Goal: Task Accomplishment & Management: Manage account settings

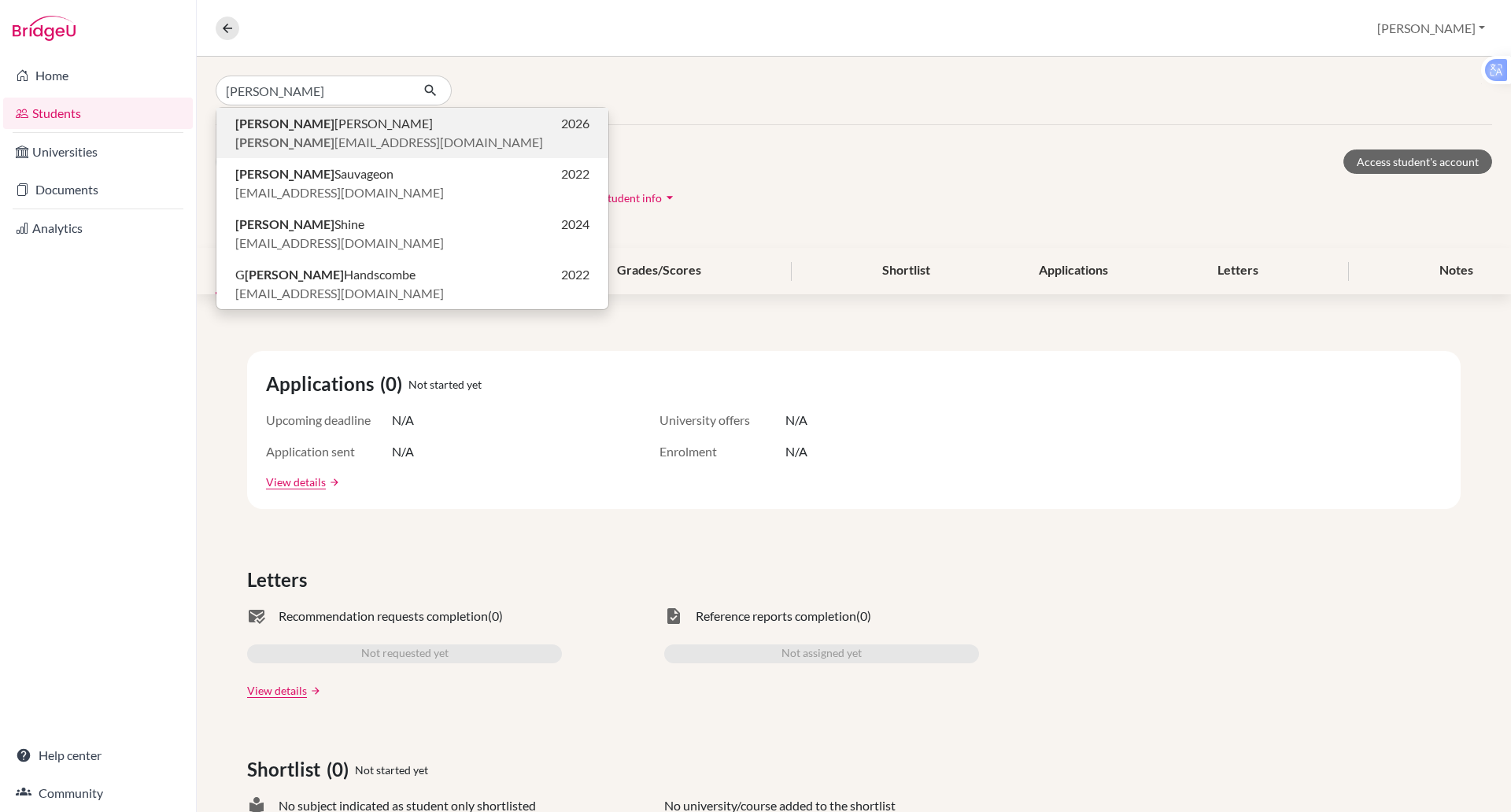
click at [315, 138] on span "[PERSON_NAME] [PERSON_NAME][EMAIL_ADDRESS][DOMAIN_NAME]" at bounding box center [389, 142] width 308 height 19
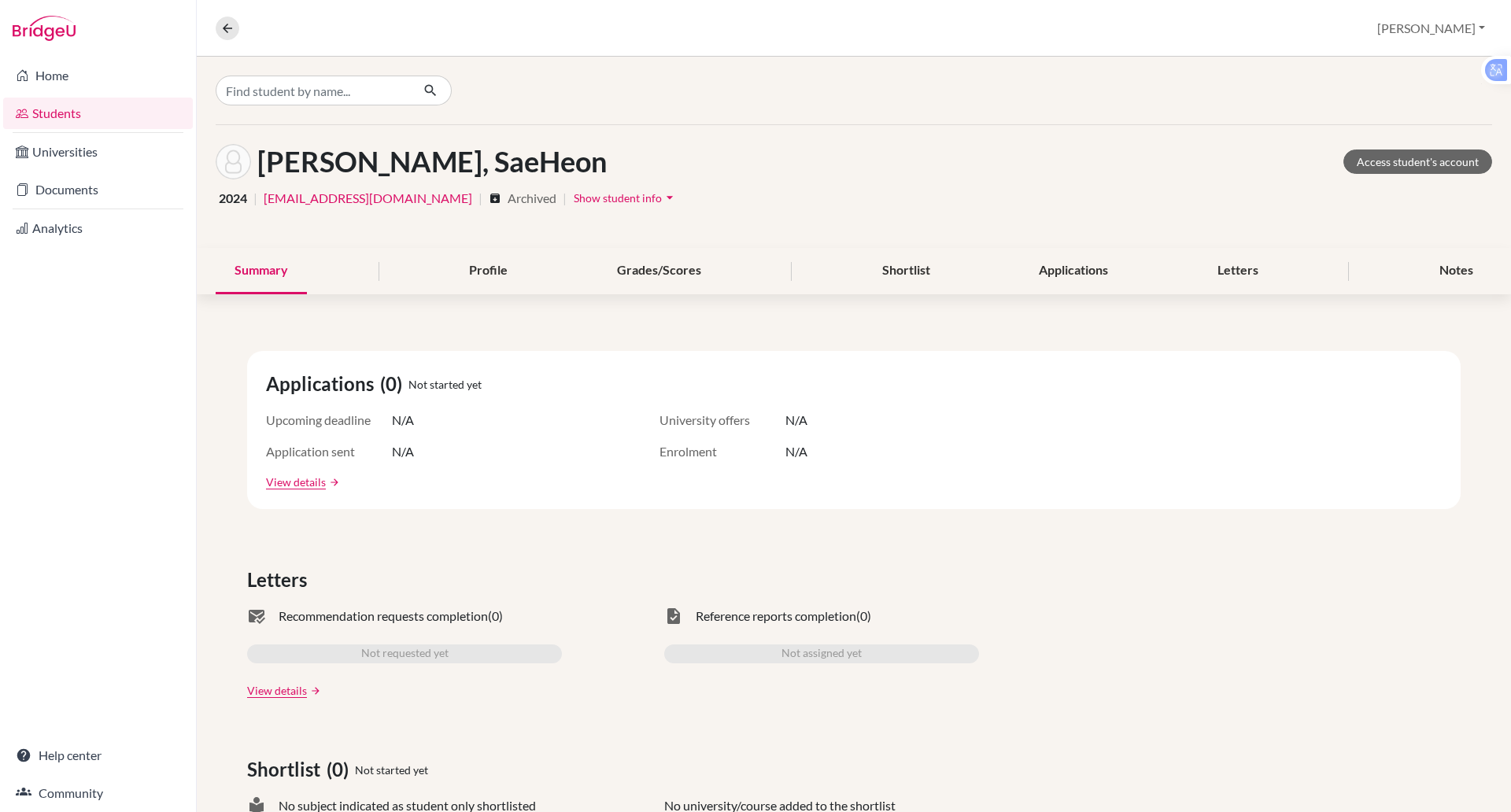
click at [315, 138] on div "[PERSON_NAME], SaeHeon Access student's account 2024 | [EMAIL_ADDRESS][DOMAIN_N…" at bounding box center [854, 186] width 1314 height 123
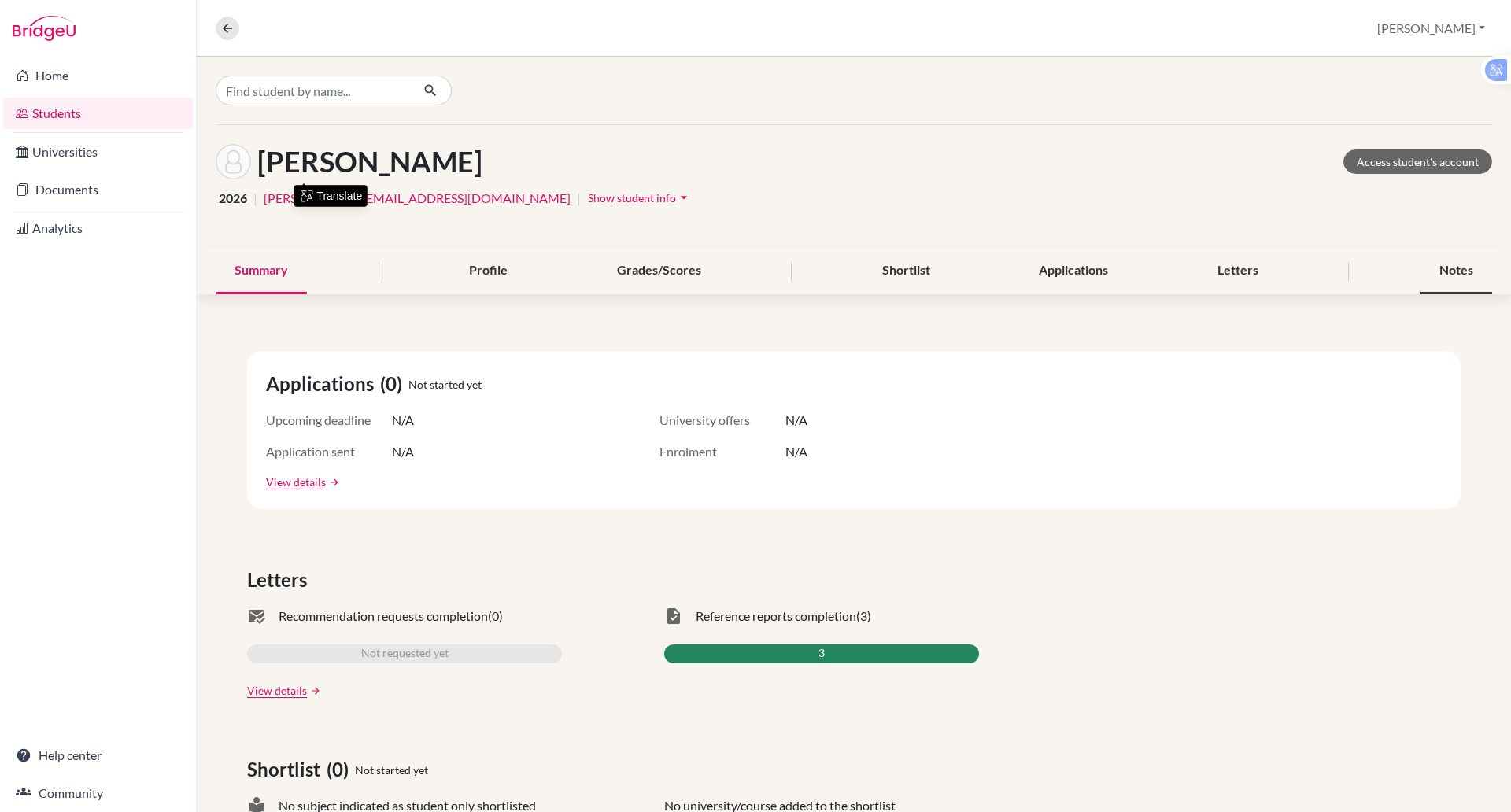
click at [1437, 260] on div "Notes" at bounding box center [1456, 270] width 72 height 46
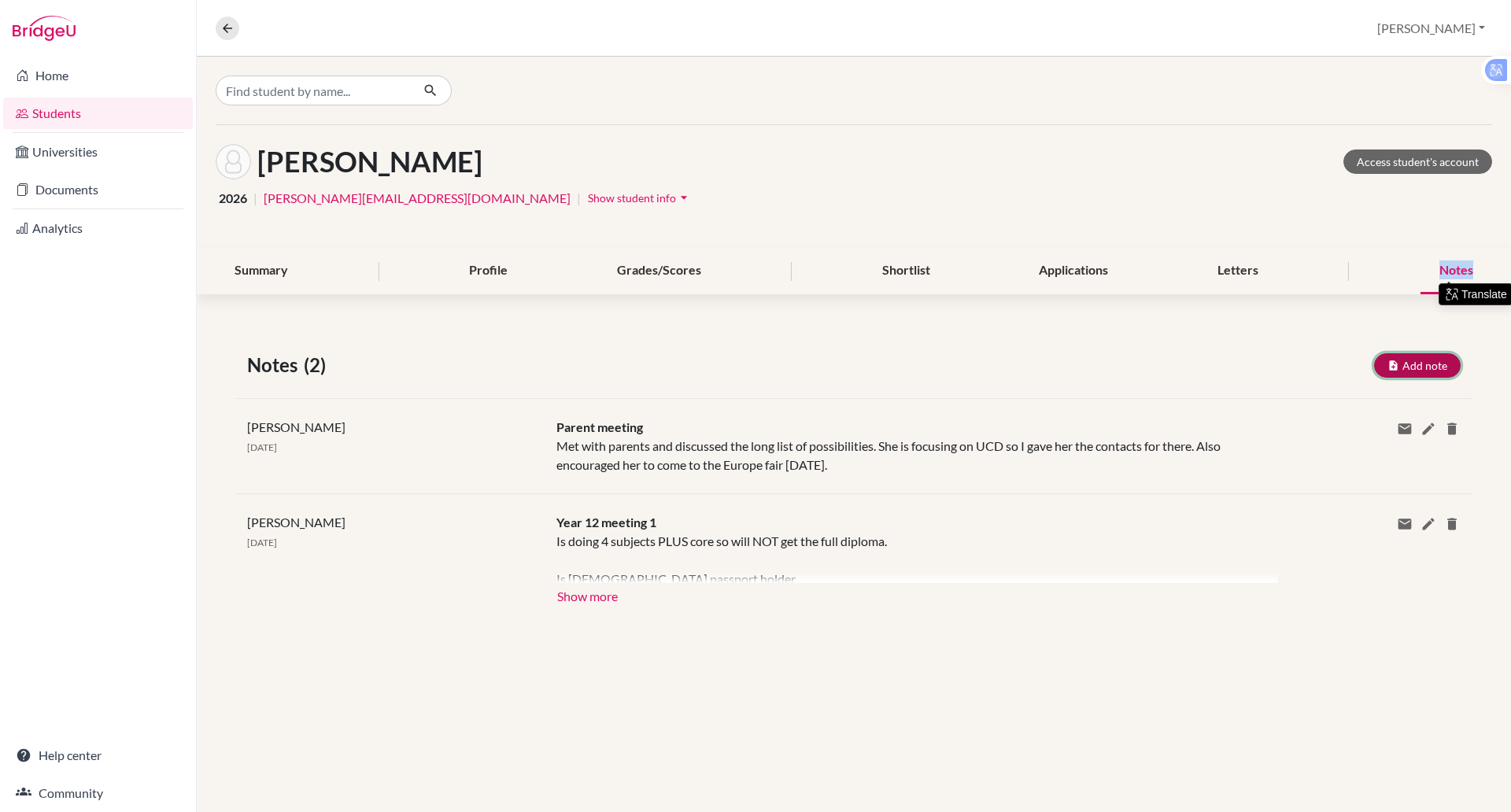
click at [1404, 366] on button "Add note" at bounding box center [1417, 365] width 86 height 24
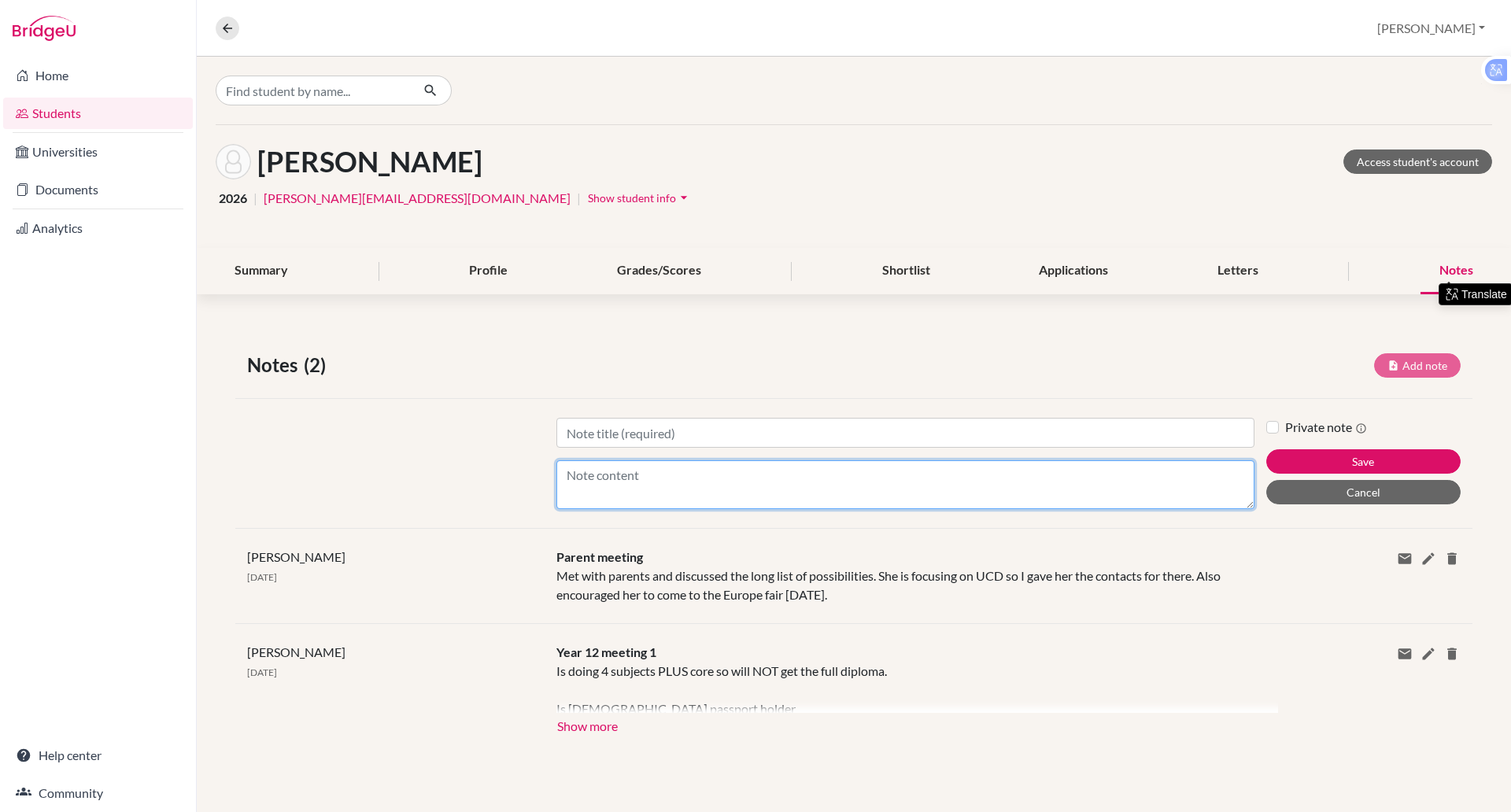
click at [579, 483] on textarea "Content" at bounding box center [904, 484] width 698 height 49
type textarea "Foundation year at DCU - Spoke to rep on completion of Foundation year she can …"
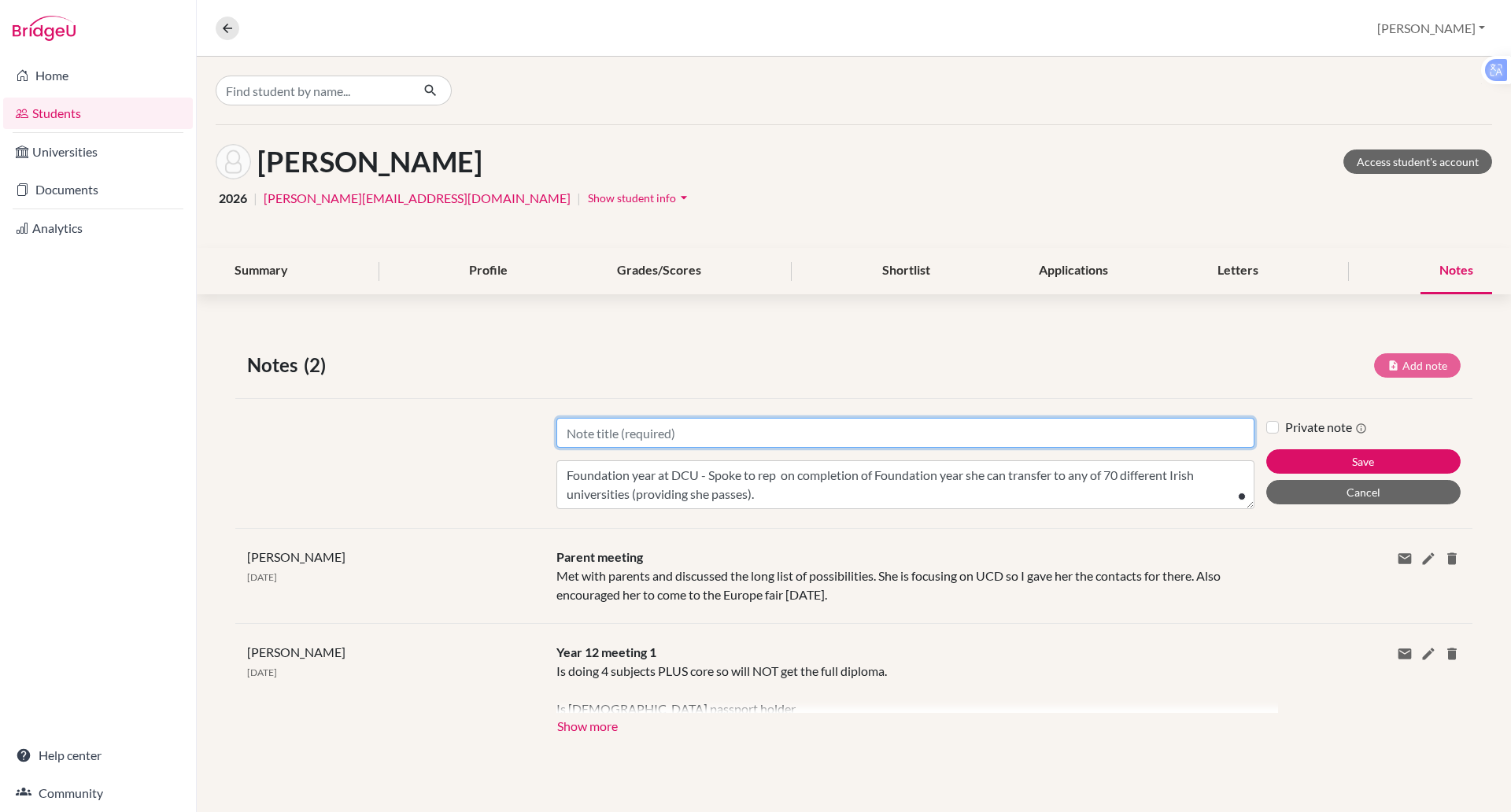
click at [591, 423] on input "Title" at bounding box center [904, 432] width 698 height 30
type input "M"
type input "Y13 meeting"
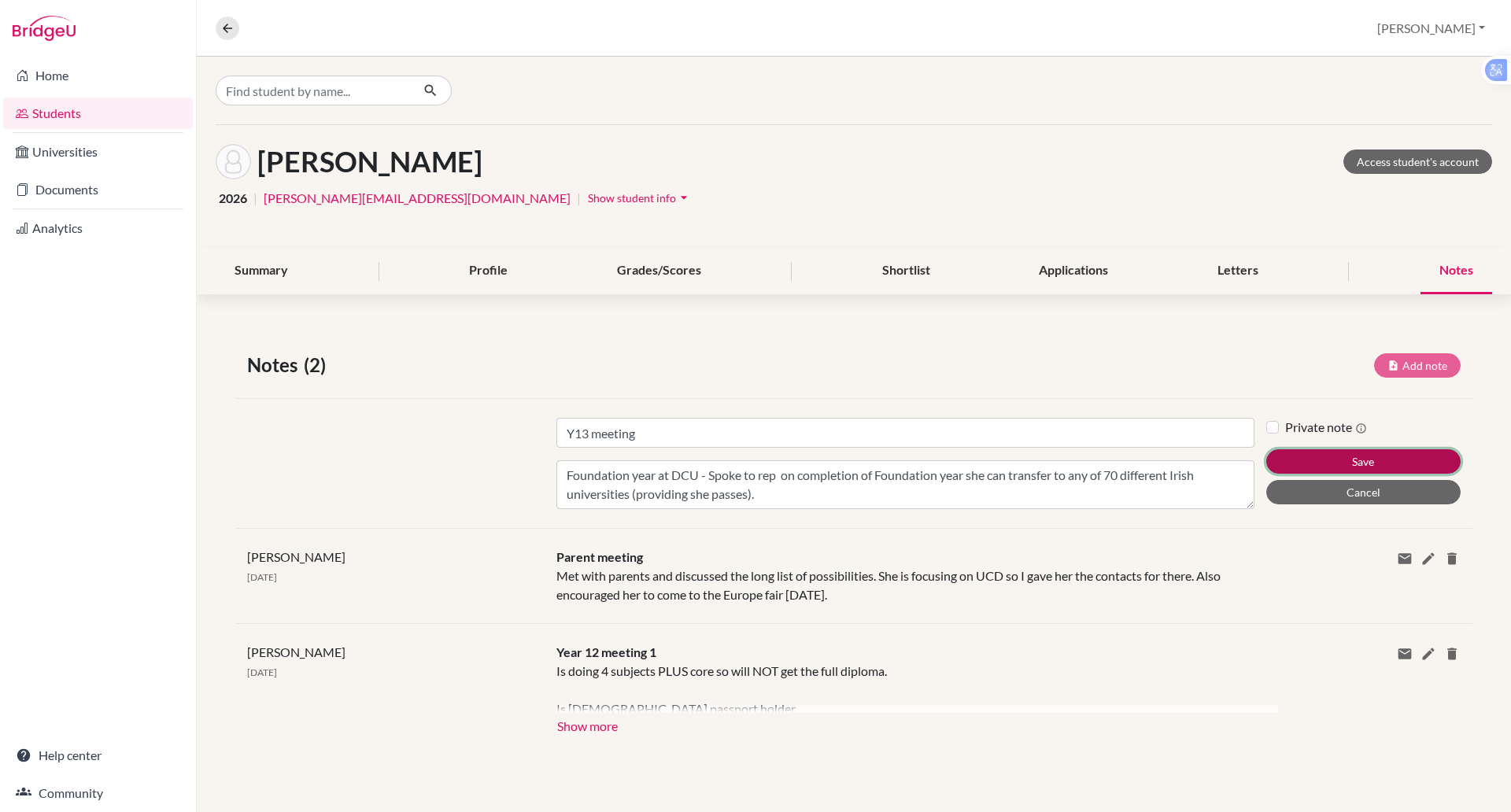
click at [1351, 457] on button "Save" at bounding box center [1363, 461] width 195 height 24
